Goal: Information Seeking & Learning: Check status

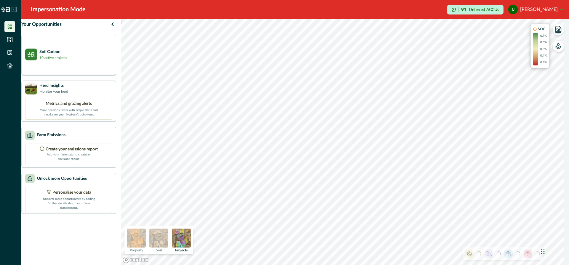
click at [61, 60] on p "10 active projects" at bounding box center [53, 57] width 28 height 5
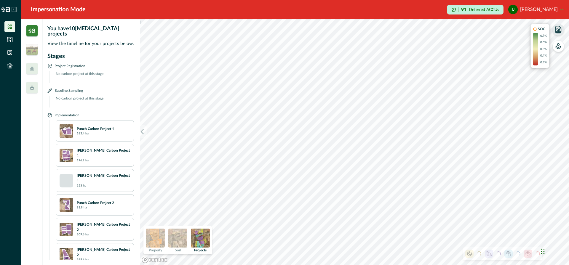
click at [558, 31] on icon "button" at bounding box center [558, 31] width 5 height 1
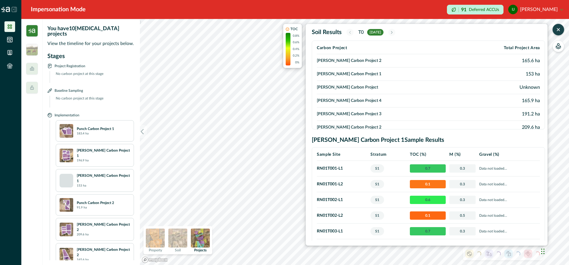
click at [379, 183] on span "S1" at bounding box center [377, 184] width 14 height 8
click at [287, 126] on div "TOC 0.8% 0.6% 0.4% 0.2% 0% Soil Results T0 jul 2023 Carbon Project Total Projec…" at bounding box center [415, 135] width 265 height 222
click at [261, 142] on div ") TOC 0.8% 0.6% 0.4% 0.2% 0% Soil Results T0 jul 2023 Carbon Project Total Proj…" at bounding box center [354, 142] width 429 height 246
click at [247, 139] on div ") TOC 0.8% 0.6% 0.4% 0.2% 0% Soil Results T0 jul 2023 Carbon Project Total Proj…" at bounding box center [354, 142] width 429 height 246
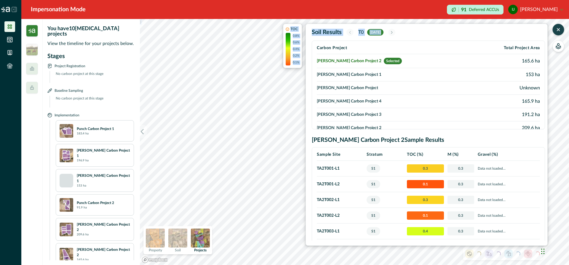
click at [343, 74] on td "[PERSON_NAME] Carbon Project 1" at bounding box center [395, 74] width 157 height 13
click at [338, 72] on td "[PERSON_NAME] Carbon Project 1" at bounding box center [395, 74] width 157 height 13
click at [378, 169] on span "S1" at bounding box center [374, 168] width 14 height 8
click at [331, 169] on td "TA2T001 - L1" at bounding box center [341, 169] width 48 height 16
click at [559, 46] on icon "button" at bounding box center [558, 45] width 2 height 2
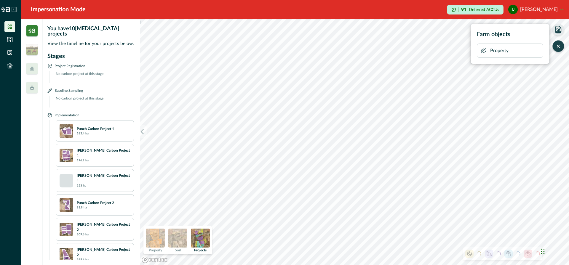
click at [558, 27] on icon "button" at bounding box center [558, 29] width 8 height 8
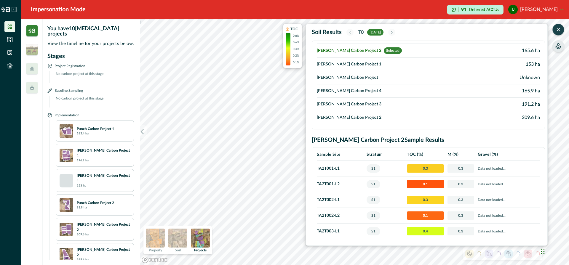
scroll to position [13, 0]
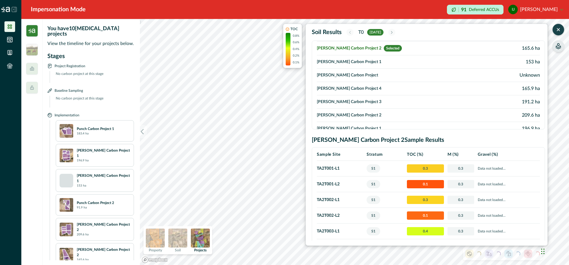
click at [289, 144] on div ") TOC 0.8% 0.6% 0.4% 0.2% 0.1% Soil Results T0 jun 2023 Carbon Project Total Pr…" at bounding box center [354, 142] width 429 height 246
click at [334, 74] on td "[PERSON_NAME] Carbon Project 1" at bounding box center [395, 74] width 157 height 13
click at [336, 61] on td "Tate Carbon Project 2 Selected" at bounding box center [395, 61] width 157 height 14
click at [333, 75] on td "[PERSON_NAME] Carbon Project 1" at bounding box center [395, 74] width 157 height 13
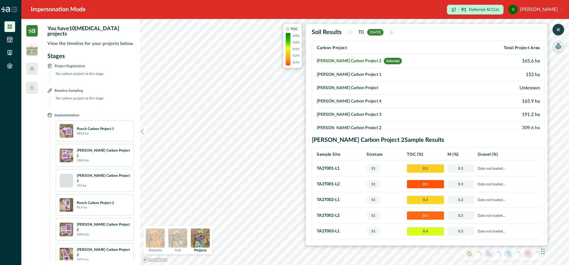
click at [287, 140] on div "TOC 0.8% 0.6% 0.4% 0.2% 0.1% Soil Results T0 jun 2023 Carbon Project Total Proj…" at bounding box center [415, 135] width 265 height 222
click at [332, 74] on td "[PERSON_NAME] Carbon Project 1" at bounding box center [395, 74] width 157 height 13
click at [281, 111] on div ") TOC 0.8% 0.6% 0.4% 0.2% 0.1% Soil Results T0 jun 2023 Carbon Project Total Pr…" at bounding box center [354, 142] width 429 height 246
click at [342, 71] on td "[PERSON_NAME] Carbon Project 1" at bounding box center [395, 74] width 157 height 13
click at [340, 75] on td "[PERSON_NAME] Carbon Project 1" at bounding box center [395, 74] width 157 height 13
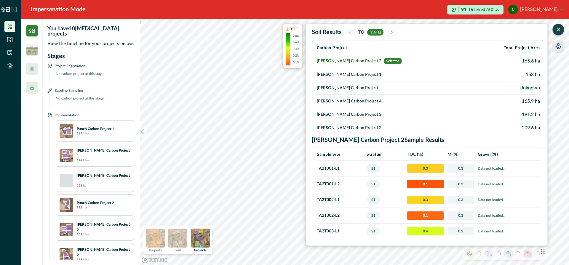
click at [340, 75] on td "[PERSON_NAME] Carbon Project 1" at bounding box center [395, 74] width 157 height 13
click at [341, 88] on td "[PERSON_NAME] Carbon Project" at bounding box center [395, 88] width 157 height 13
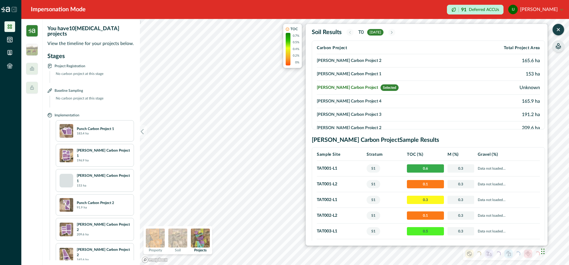
click at [344, 72] on td "[PERSON_NAME] Carbon Project 1" at bounding box center [394, 74] width 155 height 13
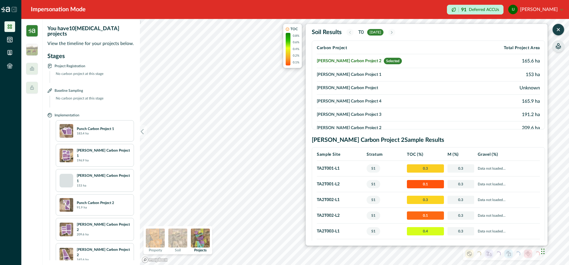
click at [345, 86] on td "[PERSON_NAME] Carbon Project" at bounding box center [395, 88] width 157 height 13
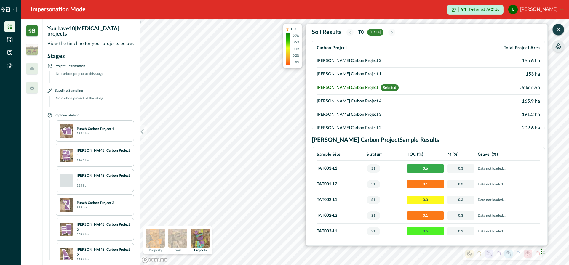
click at [344, 74] on td "[PERSON_NAME] Carbon Project 1" at bounding box center [394, 74] width 155 height 13
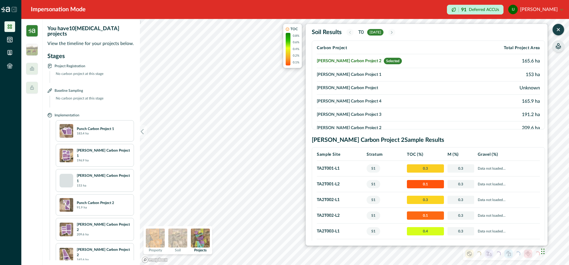
click at [345, 90] on td "[PERSON_NAME] Carbon Project" at bounding box center [395, 88] width 157 height 13
click at [185, 242] on img at bounding box center [177, 238] width 19 height 19
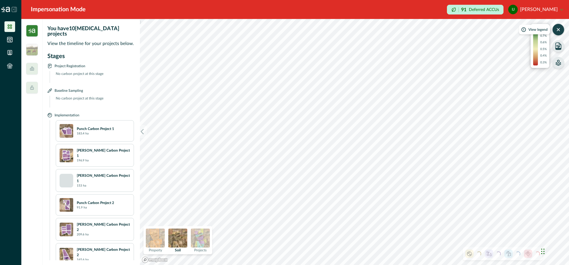
click at [558, 31] on icon "button" at bounding box center [558, 30] width 6 height 6
click at [178, 243] on img at bounding box center [177, 238] width 19 height 19
click at [172, 240] on img at bounding box center [177, 238] width 19 height 19
click at [159, 237] on img at bounding box center [155, 238] width 19 height 19
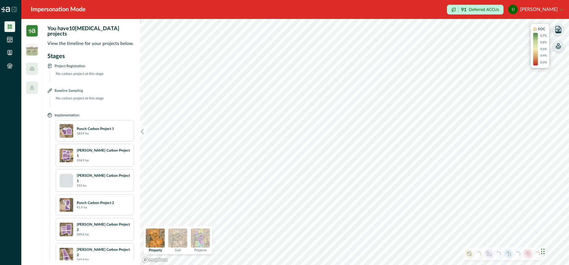
click at [179, 233] on img at bounding box center [177, 238] width 19 height 19
click at [154, 237] on img at bounding box center [155, 238] width 19 height 19
click at [183, 234] on img at bounding box center [177, 238] width 19 height 19
click at [559, 63] on icon "button" at bounding box center [558, 61] width 2 height 2
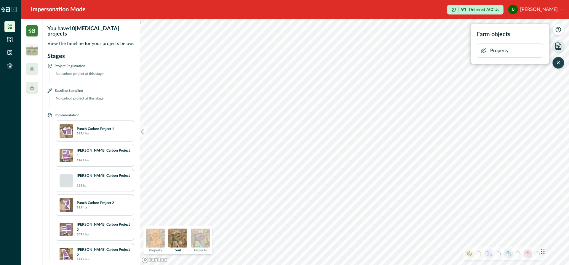
click at [485, 53] on icon "button" at bounding box center [484, 51] width 6 height 6
click at [156, 240] on img at bounding box center [155, 238] width 19 height 19
click at [481, 52] on icon "button" at bounding box center [484, 51] width 6 height 6
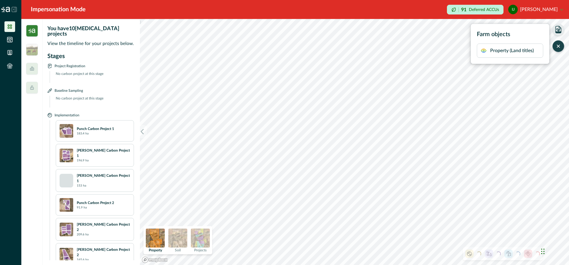
click at [183, 239] on img at bounding box center [177, 238] width 19 height 19
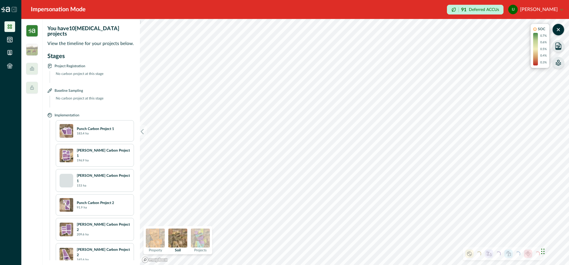
click at [15, 10] on icon at bounding box center [14, 9] width 5 height 5
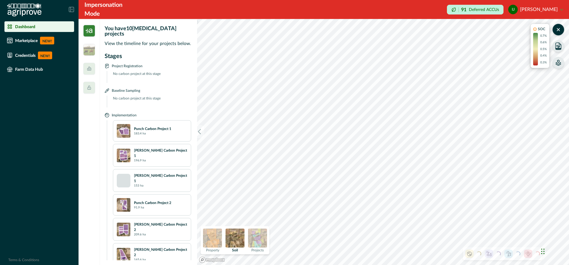
click at [71, 8] on icon at bounding box center [71, 9] width 5 height 5
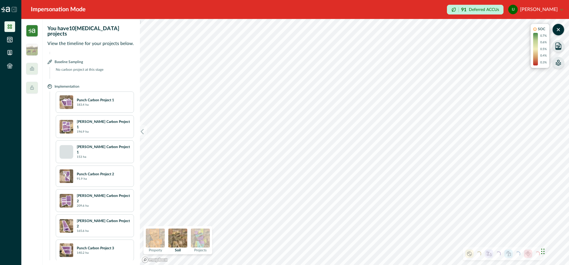
scroll to position [31, 0]
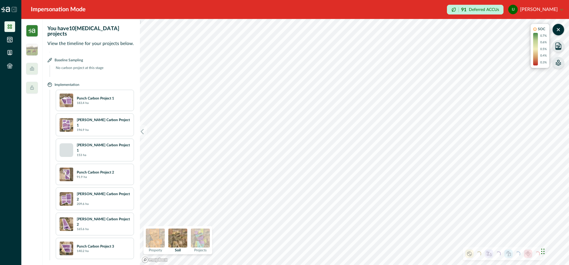
click at [101, 96] on p "Punch Carbon Project 1" at bounding box center [95, 98] width 37 height 5
click at [69, 96] on img at bounding box center [67, 101] width 14 height 14
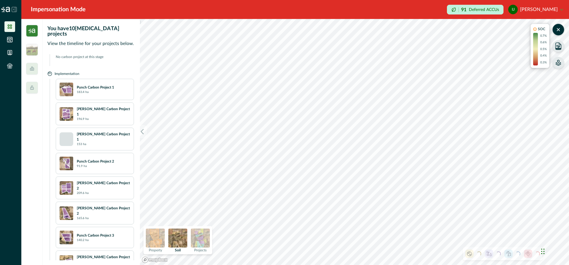
scroll to position [42, 0]
click at [85, 90] on p "183.4 ha" at bounding box center [83, 92] width 12 height 4
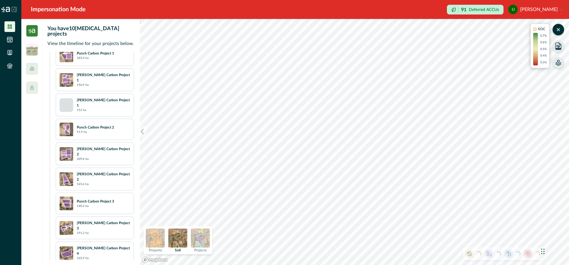
scroll to position [115, 0]
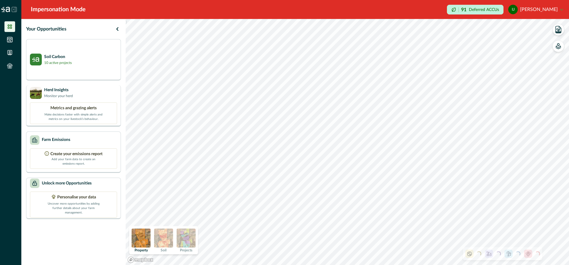
click at [36, 92] on img at bounding box center [36, 93] width 12 height 12
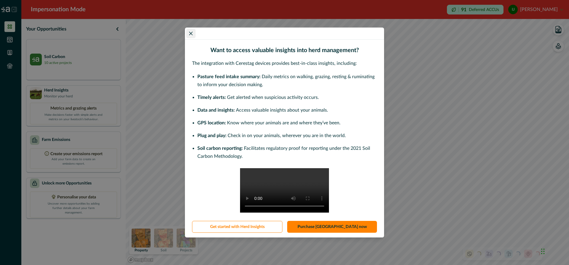
click at [189, 29] on button "Close" at bounding box center [190, 33] width 9 height 9
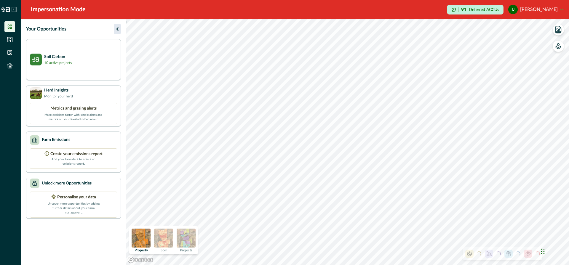
click at [118, 29] on icon "button" at bounding box center [117, 28] width 7 height 7
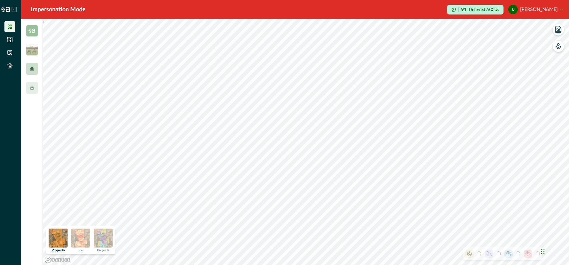
click at [32, 69] on icon at bounding box center [32, 69] width 4 height 4
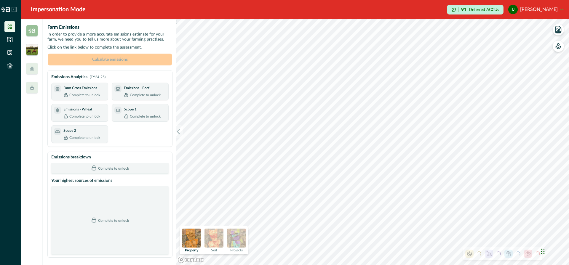
click at [31, 47] on img at bounding box center [32, 50] width 12 height 12
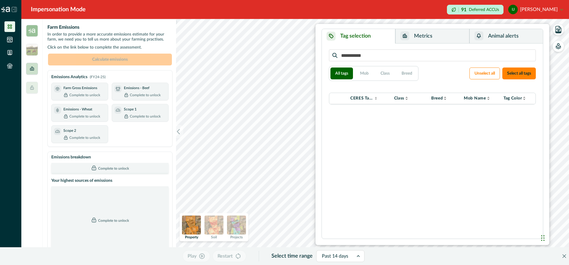
click at [32, 68] on icon at bounding box center [32, 68] width 5 height 5
click at [30, 85] on div at bounding box center [32, 88] width 12 height 12
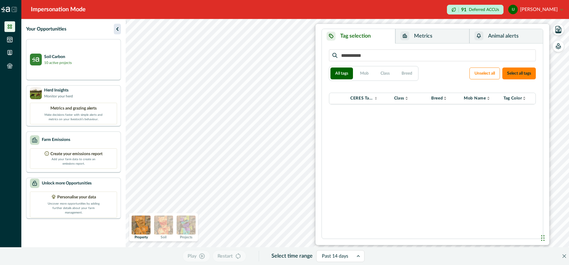
click at [118, 28] on icon "button" at bounding box center [117, 29] width 2 height 4
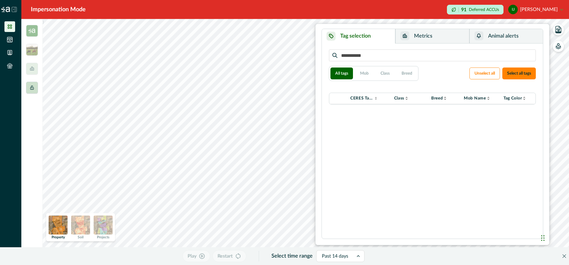
click at [33, 88] on icon at bounding box center [32, 87] width 5 height 5
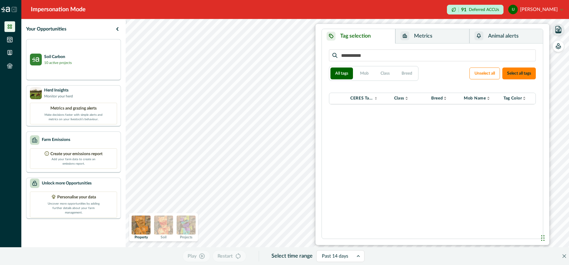
click at [558, 31] on icon "button" at bounding box center [558, 31] width 5 height 1
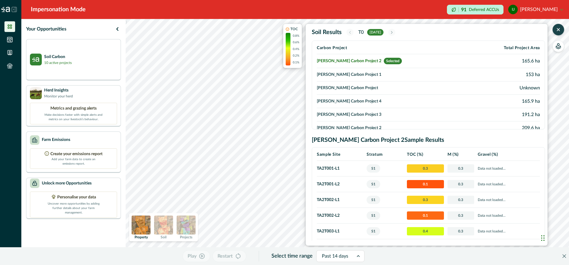
click at [558, 29] on icon "button" at bounding box center [558, 29] width 2 height 2
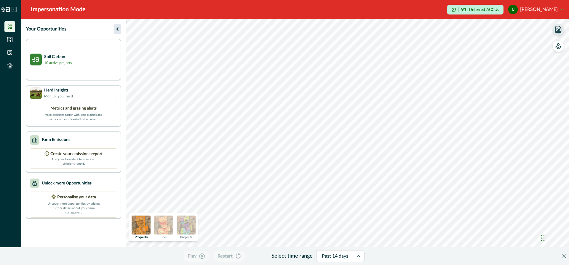
click at [118, 29] on icon "button" at bounding box center [117, 28] width 7 height 7
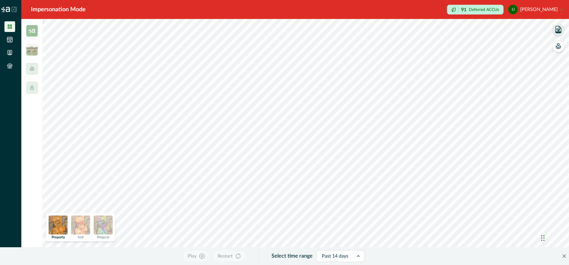
click at [15, 7] on icon at bounding box center [14, 9] width 5 height 5
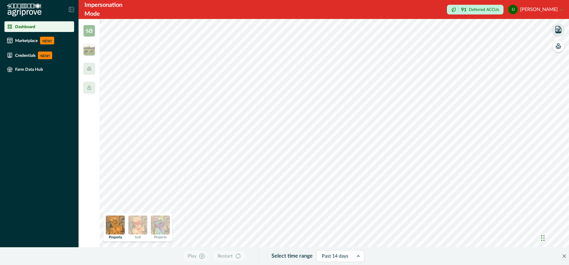
click at [21, 25] on p "Dashboard" at bounding box center [25, 26] width 20 height 5
click at [565, 256] on icon "Close" at bounding box center [565, 257] width 4 height 4
